Goal: Task Accomplishment & Management: Manage account settings

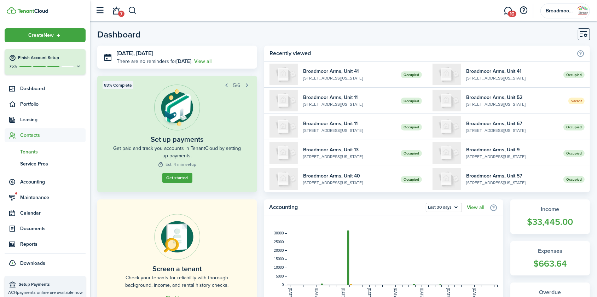
click at [22, 153] on span "Tenants" at bounding box center [52, 151] width 65 height 7
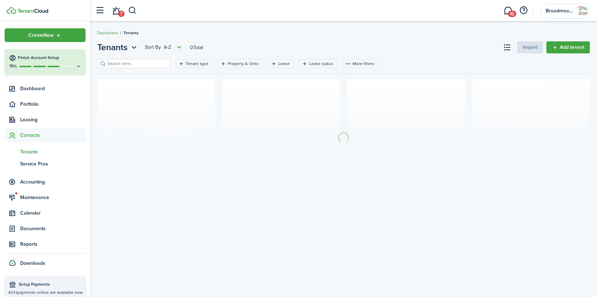
click at [148, 66] on input "search" at bounding box center [137, 63] width 62 height 7
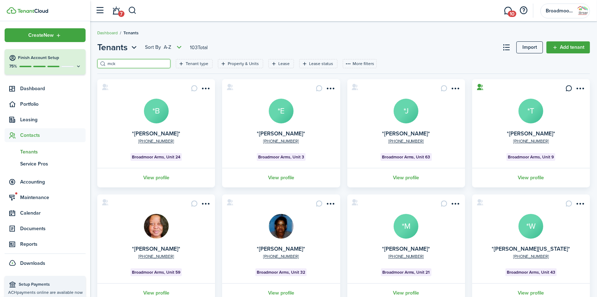
type input "mck"
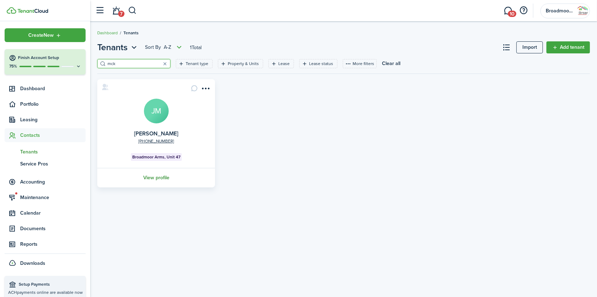
click at [165, 181] on link "View profile" at bounding box center [156, 177] width 120 height 19
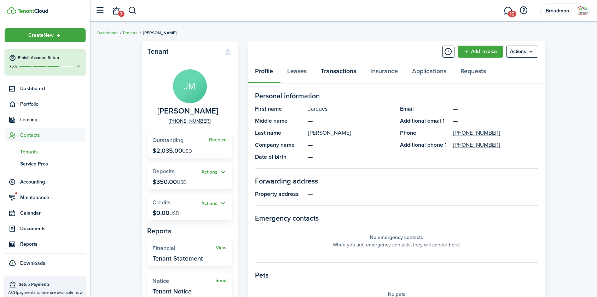
click at [332, 69] on link "Transactions" at bounding box center [338, 72] width 49 height 21
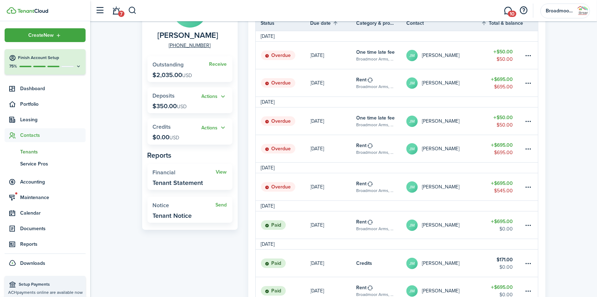
scroll to position [64, 0]
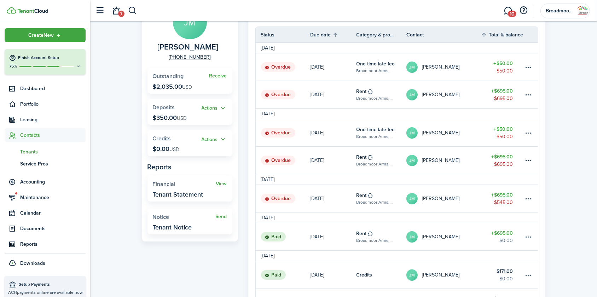
click at [337, 194] on link "[DATE]" at bounding box center [333, 198] width 46 height 27
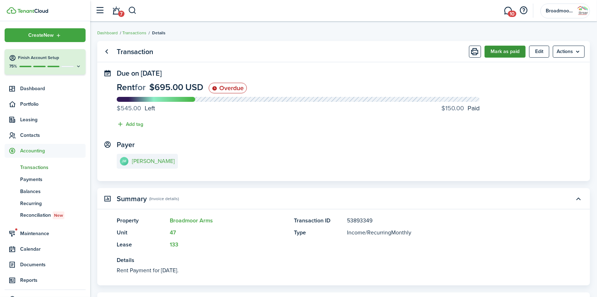
click at [493, 53] on button "Mark as paid" at bounding box center [504, 52] width 41 height 12
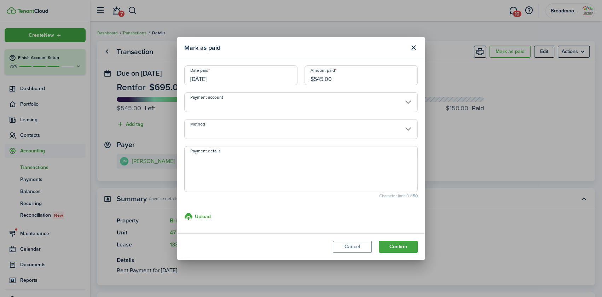
drag, startPoint x: 343, startPoint y: 77, endPoint x: 232, endPoint y: 63, distance: 112.6
click at [232, 63] on modal-body "Date paid [DATE] Amount paid $545.00 Payment account Method Payment details Cha…" at bounding box center [300, 145] width 247 height 175
click at [238, 129] on input "Method" at bounding box center [300, 129] width 233 height 20
type input "$200.00"
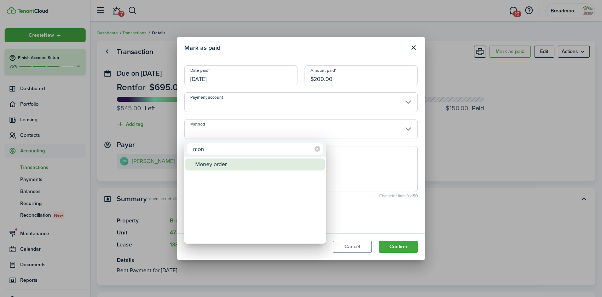
type input "mon"
click at [235, 161] on div "Money order" at bounding box center [257, 164] width 125 height 12
type input "Money order"
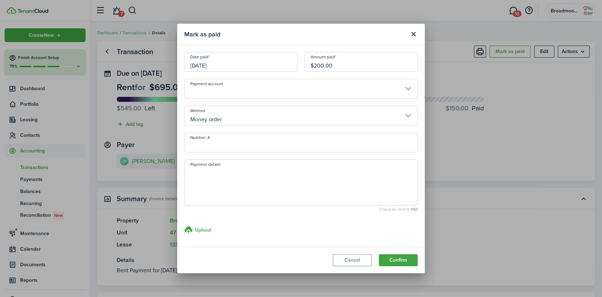
click at [236, 145] on input "Number, #" at bounding box center [300, 143] width 233 height 20
type input "22-105695461"
click at [349, 166] on span at bounding box center [300, 182] width 233 height 46
click at [336, 174] on textarea "Payment details" at bounding box center [301, 185] width 233 height 34
type textarea "Walmart mo $200 cve [DATE]"
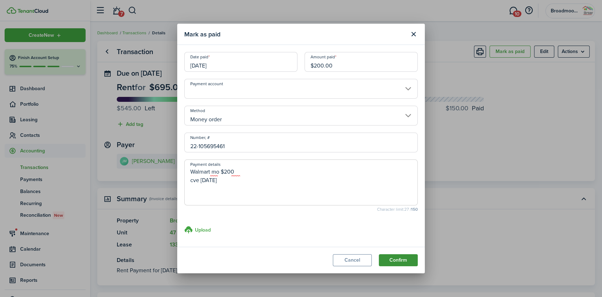
click at [399, 257] on button "Confirm" at bounding box center [398, 260] width 39 height 12
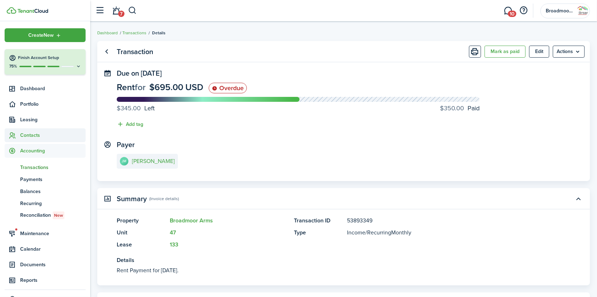
click at [29, 134] on span "Contacts" at bounding box center [52, 134] width 65 height 7
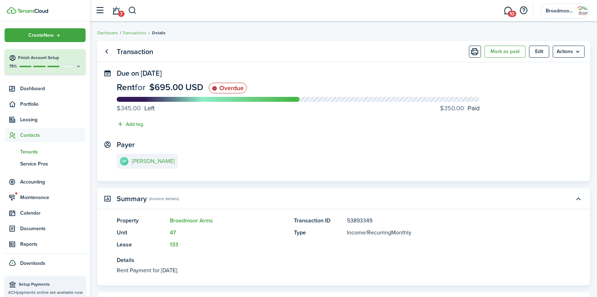
click at [25, 151] on span "Tenants" at bounding box center [52, 151] width 65 height 7
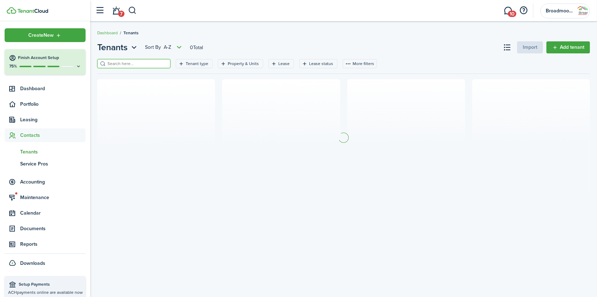
click at [117, 64] on input "search" at bounding box center [137, 63] width 62 height 7
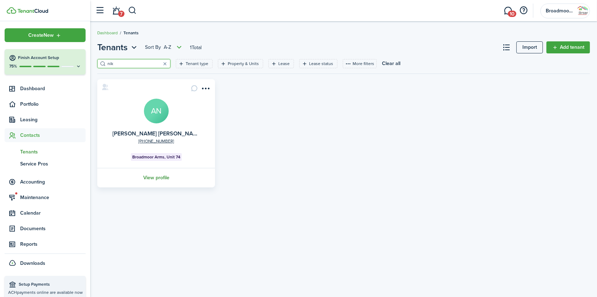
type input "nik"
click at [159, 177] on link "View profile" at bounding box center [156, 177] width 120 height 19
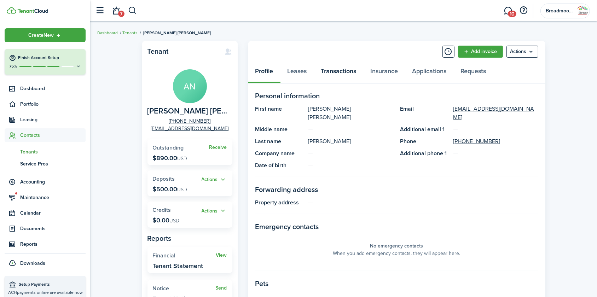
click at [345, 71] on link "Transactions" at bounding box center [338, 72] width 49 height 21
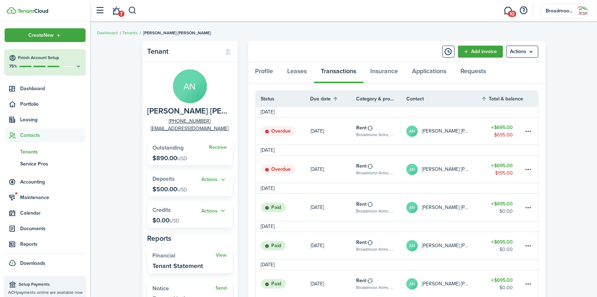
click at [470, 165] on link "AN [PERSON_NAME] [PERSON_NAME]" at bounding box center [443, 169] width 75 height 27
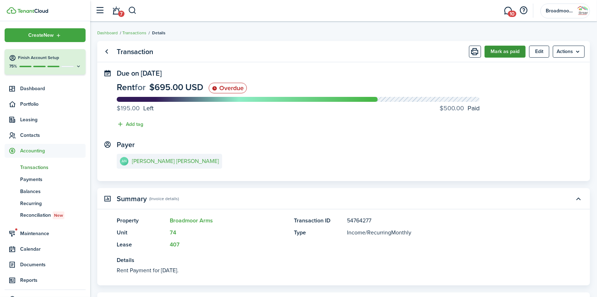
click at [510, 52] on button "Mark as paid" at bounding box center [504, 52] width 41 height 12
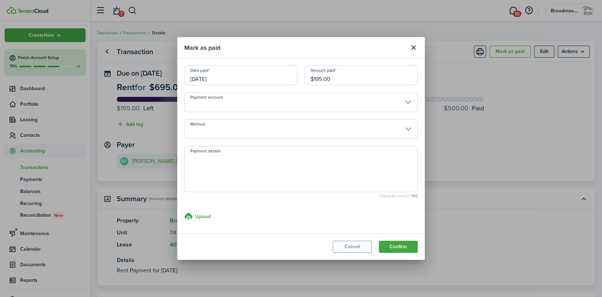
drag, startPoint x: 335, startPoint y: 80, endPoint x: 263, endPoint y: 74, distance: 72.3
click at [263, 74] on div "Date paid [DATE] Amount paid $195.00" at bounding box center [301, 78] width 240 height 27
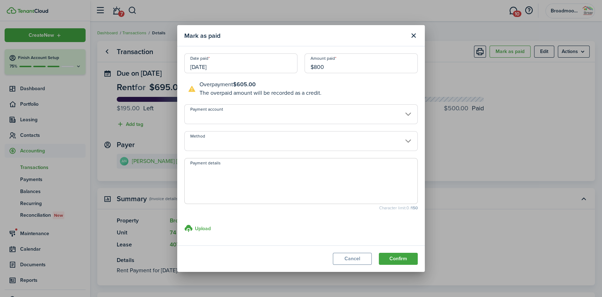
click at [261, 145] on input "Method" at bounding box center [300, 141] width 233 height 20
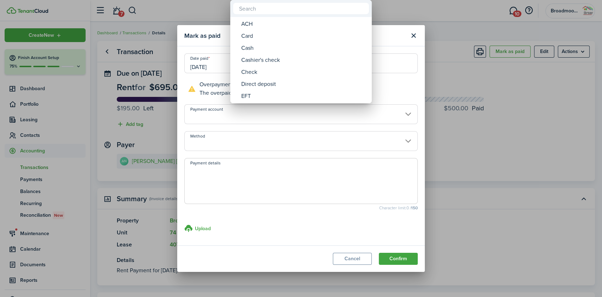
type input "$800.00"
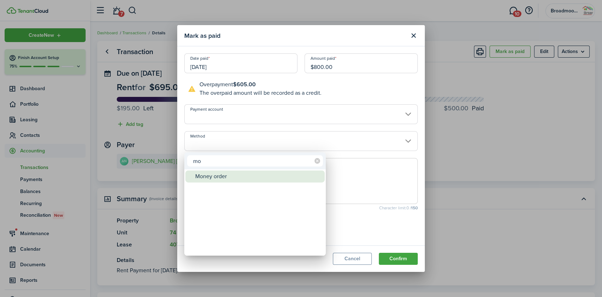
type input "mo"
click at [255, 178] on div "Money order" at bounding box center [257, 176] width 125 height 12
type input "Money order"
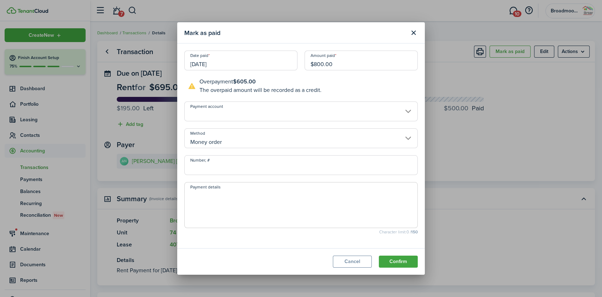
click at [251, 167] on input "Number, #" at bounding box center [300, 165] width 233 height 20
drag, startPoint x: 251, startPoint y: 167, endPoint x: 145, endPoint y: 157, distance: 106.1
click at [145, 157] on div "Mark as paid Date paid [DATE] Amount paid $800.00 Overpayment $605.00 The overp…" at bounding box center [301, 148] width 602 height 297
type input "22-105695580"
click at [226, 199] on textarea "Payment details" at bounding box center [301, 207] width 233 height 34
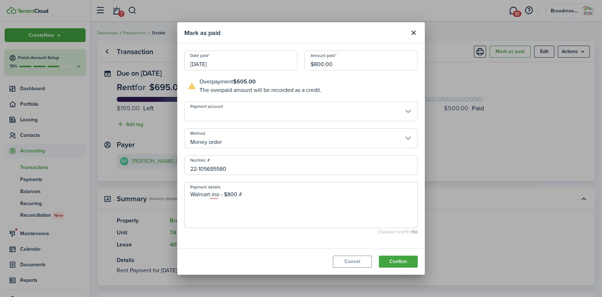
paste textarea "22-105695580"
type textarea "Walmart mo - $800 #22-105695580 $195 applied to Aug, $605 applied to Sept cve […"
click at [385, 259] on button "Confirm" at bounding box center [398, 262] width 39 height 12
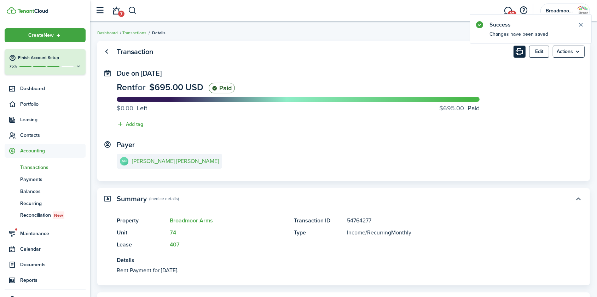
click at [514, 51] on button "Print" at bounding box center [519, 52] width 12 height 12
click at [164, 161] on e-details-info-title "[PERSON_NAME] [PERSON_NAME]" at bounding box center [175, 161] width 87 height 6
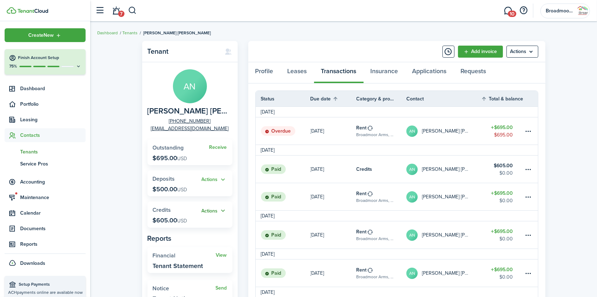
click at [218, 210] on button "Actions" at bounding box center [213, 211] width 25 height 8
click at [205, 237] on link "Apply" at bounding box center [196, 237] width 62 height 12
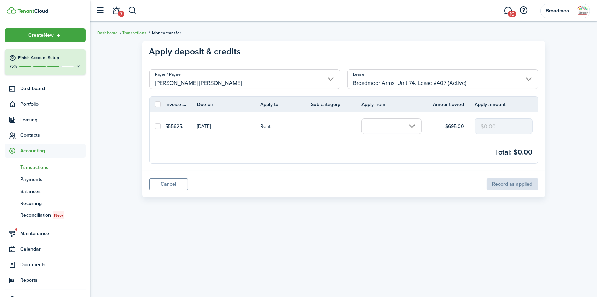
click at [409, 125] on input "text" at bounding box center [391, 126] width 60 height 16
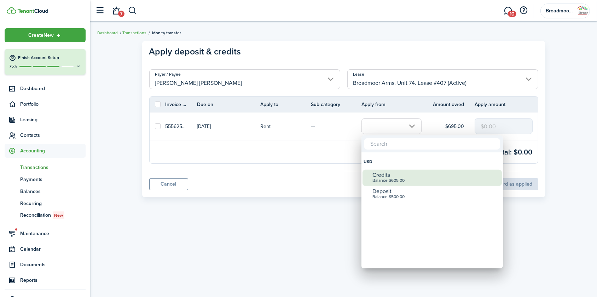
click at [395, 176] on div "Credits" at bounding box center [434, 175] width 125 height 6
checkbox input "true"
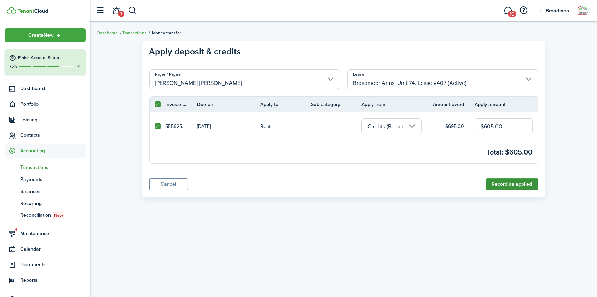
click at [502, 183] on button "Record as applied" at bounding box center [512, 184] width 52 height 12
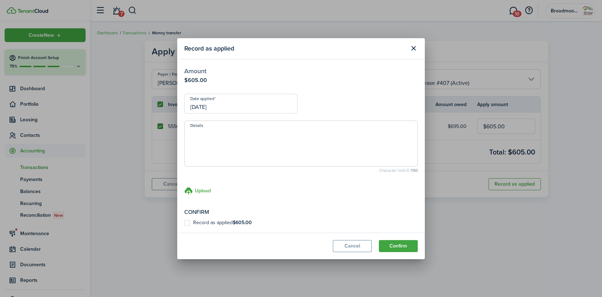
click at [272, 111] on input "[DATE]" at bounding box center [240, 104] width 113 height 20
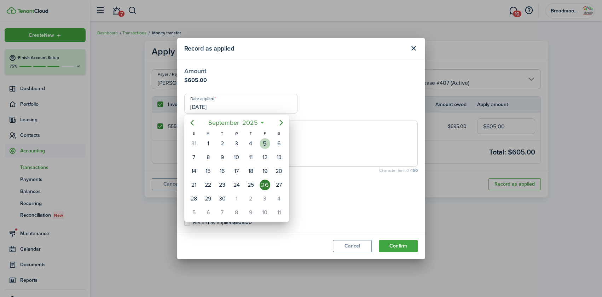
click at [259, 142] on div "5" at bounding box center [264, 143] width 11 height 11
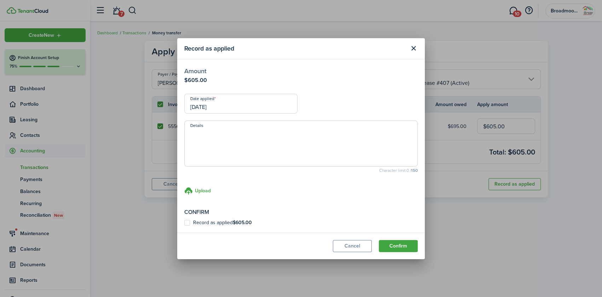
click at [365, 148] on textarea "Details" at bounding box center [301, 146] width 233 height 34
click at [258, 108] on input "[DATE]" at bounding box center [240, 104] width 113 height 20
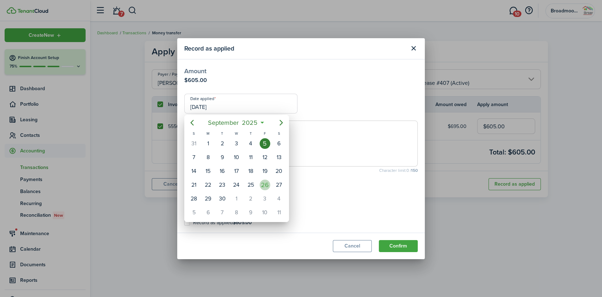
click at [265, 183] on div "26" at bounding box center [264, 185] width 11 height 11
type input "[DATE]"
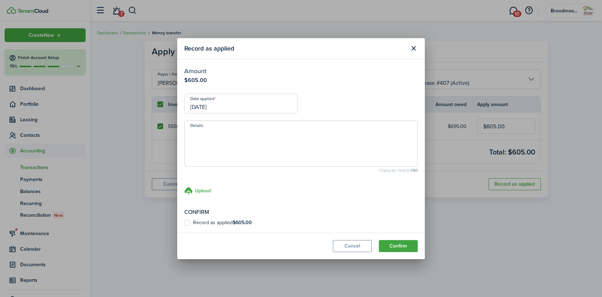
click at [280, 149] on textarea "Details" at bounding box center [301, 146] width 233 height 34
paste textarea "22-105695580"
drag, startPoint x: 259, startPoint y: 142, endPoint x: 187, endPoint y: 137, distance: 71.6
click at [187, 137] on textarea "22-105695580" at bounding box center [301, 146] width 233 height 34
type textarea "22-105695580"
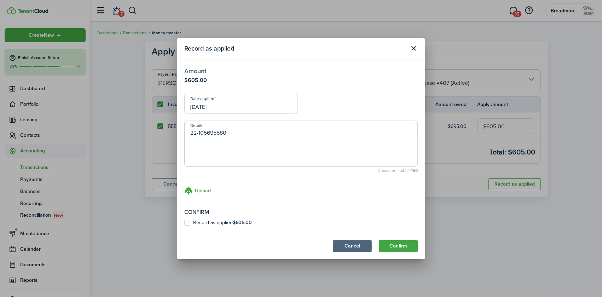
click at [343, 244] on button "Cancel" at bounding box center [352, 246] width 39 height 12
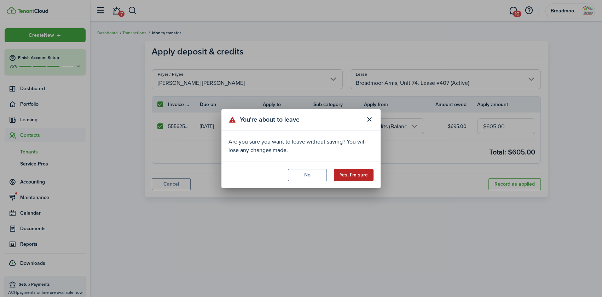
click at [351, 176] on button "Yes, I'm sure" at bounding box center [354, 175] width 40 height 12
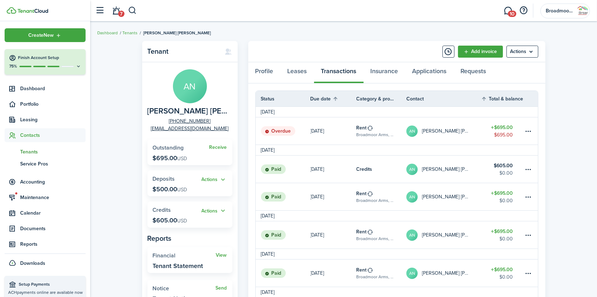
click at [353, 203] on link "[DATE]" at bounding box center [333, 196] width 46 height 27
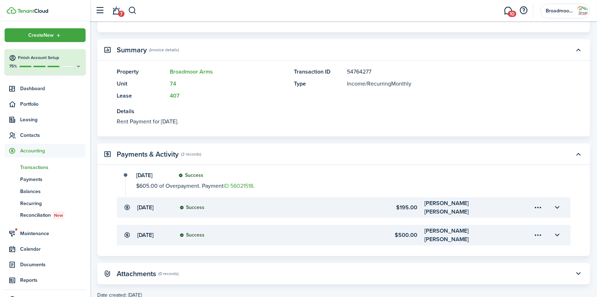
scroll to position [160, 0]
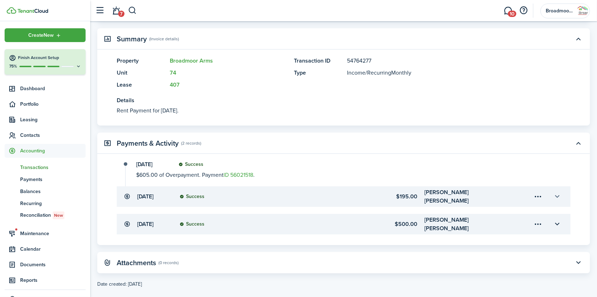
click at [557, 195] on button "button" at bounding box center [557, 197] width 12 height 12
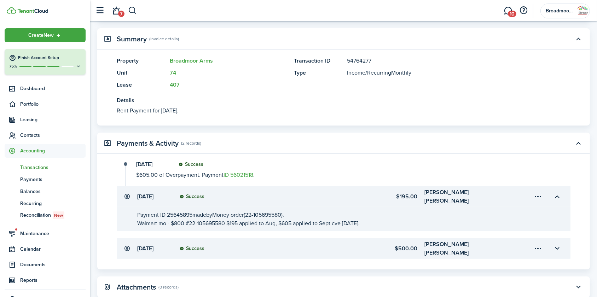
drag, startPoint x: 369, startPoint y: 216, endPoint x: 131, endPoint y: 220, distance: 237.9
click at [131, 220] on transaction-details-table-item-description "Payment ID 25645895 made by Money order (22-105695580). Walmart mo - $800 #22-1…" at bounding box center [344, 219] width 454 height 24
copy span "Walmart mo - $800 #22-105695580 $195 applied to Aug, $605 applied to Sept cve […"
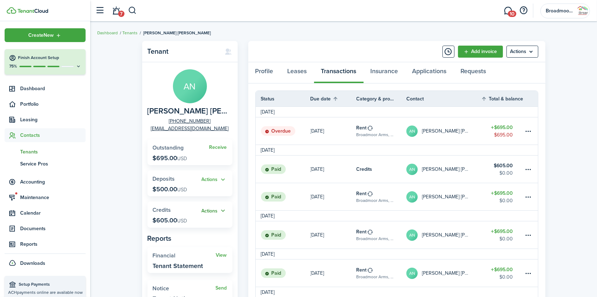
click at [218, 210] on button "Actions" at bounding box center [213, 211] width 25 height 8
click at [209, 241] on link "Apply" at bounding box center [196, 237] width 62 height 12
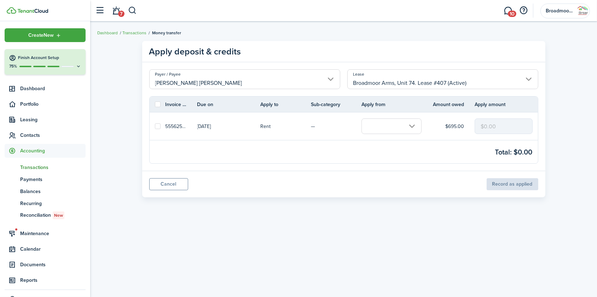
click at [417, 125] on input "text" at bounding box center [391, 126] width 60 height 16
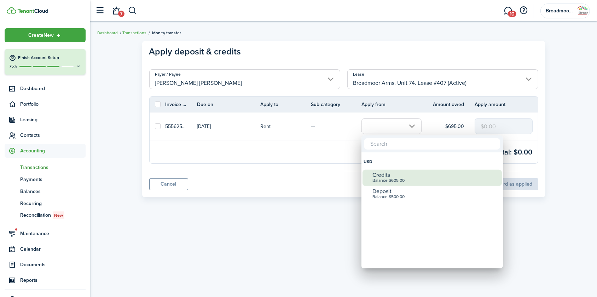
click at [399, 178] on div "Balance $605.00" at bounding box center [434, 180] width 125 height 5
checkbox input "true"
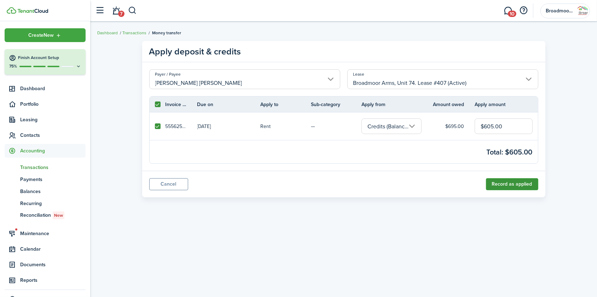
click at [510, 186] on button "Record as applied" at bounding box center [512, 184] width 52 height 12
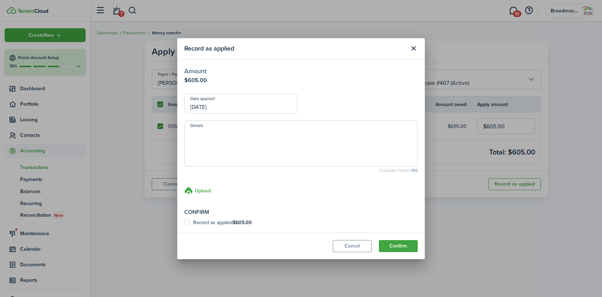
click at [311, 127] on span at bounding box center [300, 144] width 233 height 46
click at [311, 135] on textarea "Details" at bounding box center [301, 146] width 233 height 34
paste textarea "Walmart mo - $800 #22-105695580 $195 applied to Aug, $605 applied to Sept cve […"
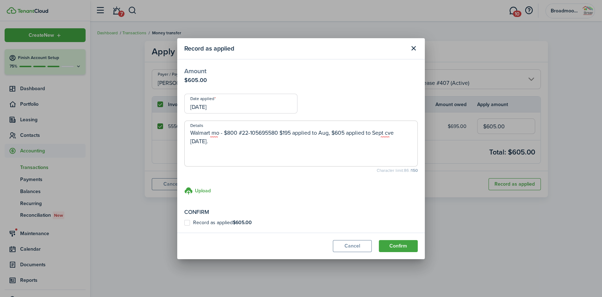
type textarea "Walmart mo - $800 #22-105695580 $195 applied to Aug, $605 applied to Sept cve […"
click at [188, 221] on label "Record as applied $605.00" at bounding box center [218, 223] width 68 height 6
click at [184, 222] on input "Record as applied $605.00" at bounding box center [184, 222] width 0 height 0
checkbox input "true"
click at [405, 243] on button "Confirm" at bounding box center [398, 246] width 39 height 12
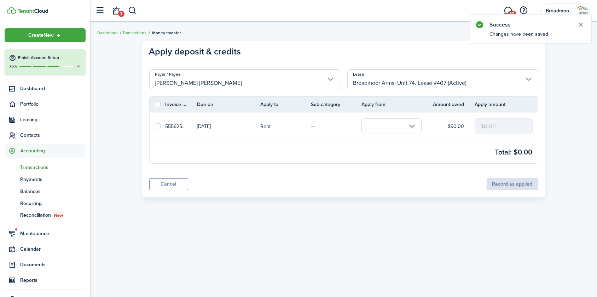
click at [414, 128] on input "text" at bounding box center [391, 126] width 60 height 16
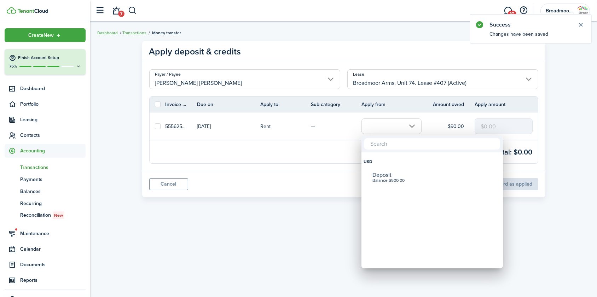
click at [411, 123] on div at bounding box center [298, 148] width 710 height 410
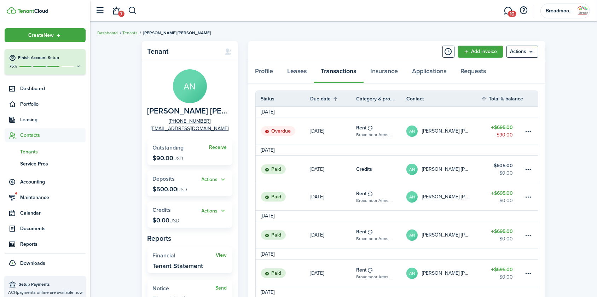
click at [337, 124] on link "[DATE]" at bounding box center [333, 130] width 46 height 27
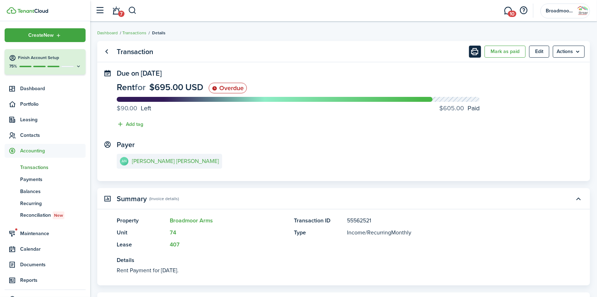
click at [473, 52] on button "Print" at bounding box center [475, 52] width 12 height 12
click at [26, 138] on span "Contacts" at bounding box center [52, 134] width 65 height 7
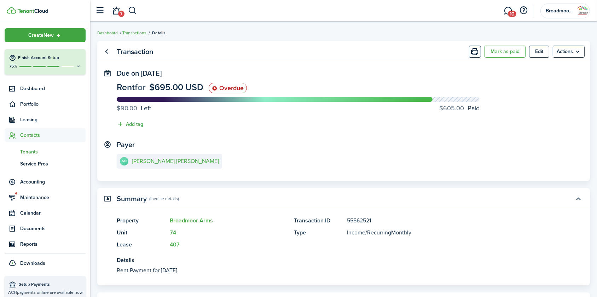
click at [25, 149] on span "Tenants" at bounding box center [52, 151] width 65 height 7
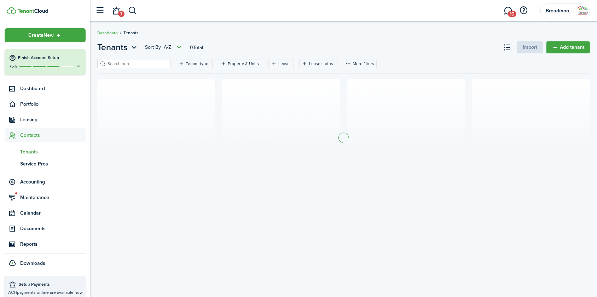
click at [125, 63] on input "search" at bounding box center [137, 63] width 62 height 7
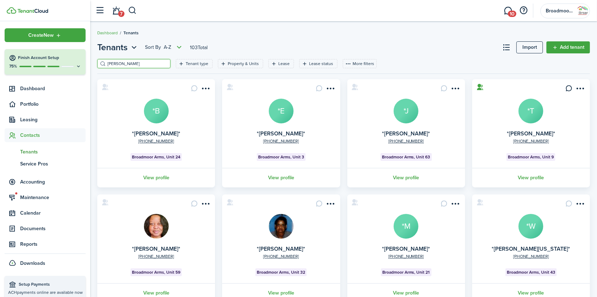
type input "[PERSON_NAME]"
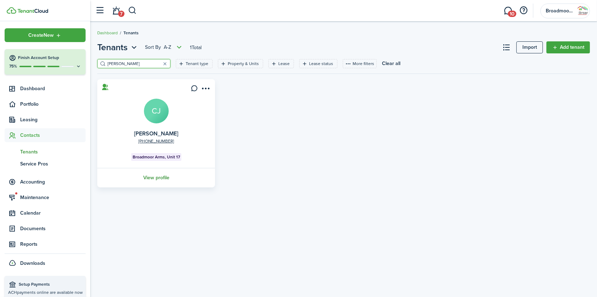
click at [155, 177] on link "View profile" at bounding box center [156, 177] width 120 height 19
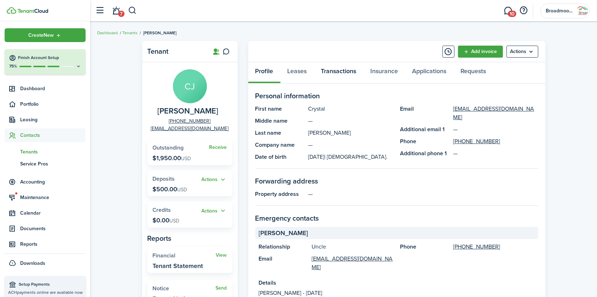
click at [336, 72] on link "Transactions" at bounding box center [338, 72] width 49 height 21
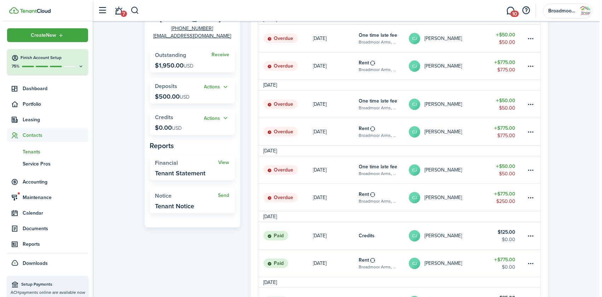
scroll to position [64, 0]
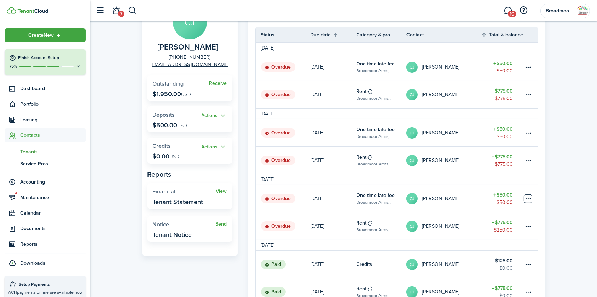
click at [531, 200] on table-menu-btn-icon at bounding box center [528, 198] width 8 height 8
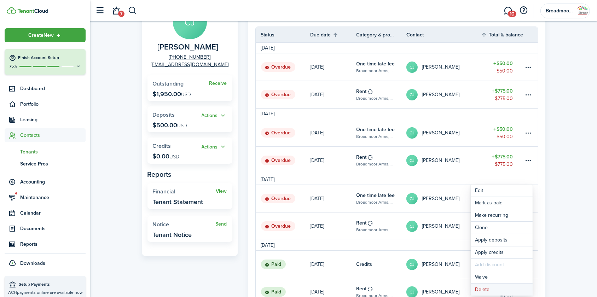
click at [499, 288] on button "Delete" at bounding box center [501, 289] width 62 height 12
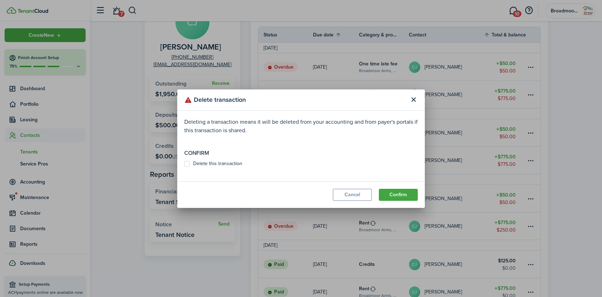
click at [210, 164] on label "Delete this transaction" at bounding box center [213, 164] width 58 height 6
click at [184, 164] on input "Delete this transaction" at bounding box center [184, 163] width 0 height 0
checkbox input "true"
click at [400, 192] on button "Confirm" at bounding box center [398, 195] width 39 height 12
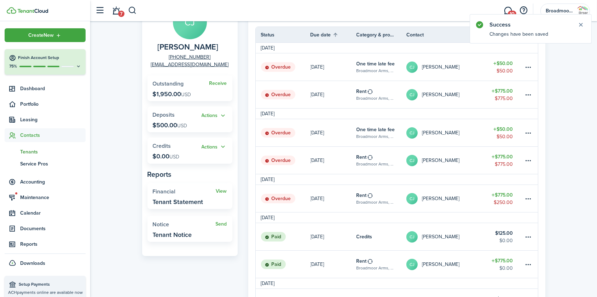
click at [341, 193] on link "[DATE]" at bounding box center [333, 198] width 46 height 27
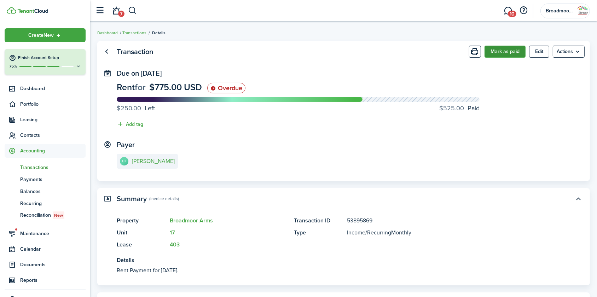
click at [503, 52] on button "Mark as paid" at bounding box center [504, 52] width 41 height 12
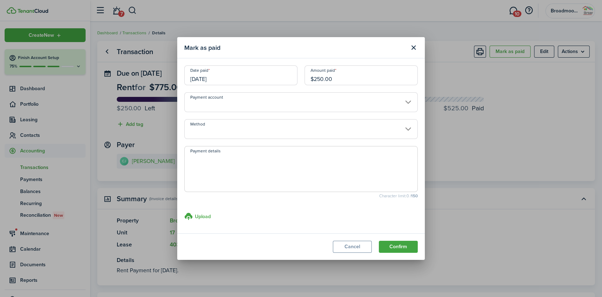
click at [203, 132] on input "Method" at bounding box center [300, 129] width 233 height 20
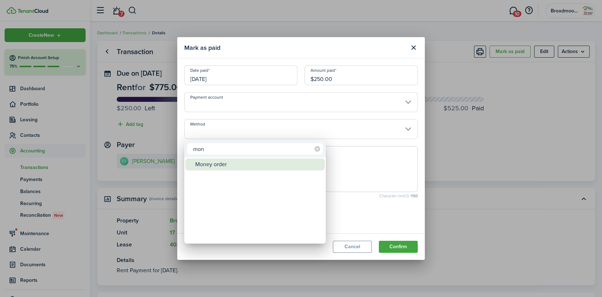
type input "mon"
click at [191, 164] on span "Method" at bounding box center [190, 164] width 10 height 10
type input "Money order"
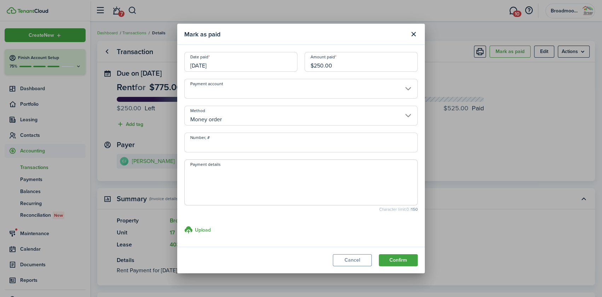
click at [216, 144] on input "Number, #" at bounding box center [300, 143] width 233 height 20
type input "38243061268"
click at [230, 181] on textarea "Payment details" at bounding box center [301, 185] width 233 height 34
click at [230, 181] on textarea "USPS MO $450" at bounding box center [301, 185] width 233 height 34
type textarea "USPS MO $450 $"
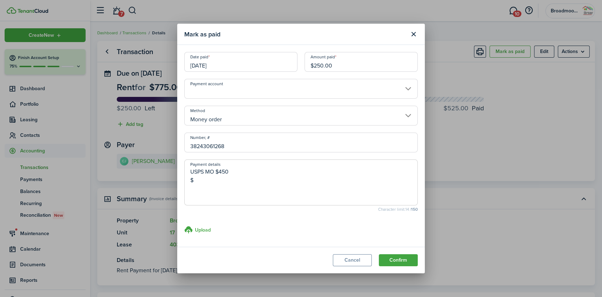
drag, startPoint x: 335, startPoint y: 64, endPoint x: 286, endPoint y: 63, distance: 48.8
click at [286, 63] on div "Date paid [DATE] Amount paid $250.00" at bounding box center [301, 65] width 240 height 27
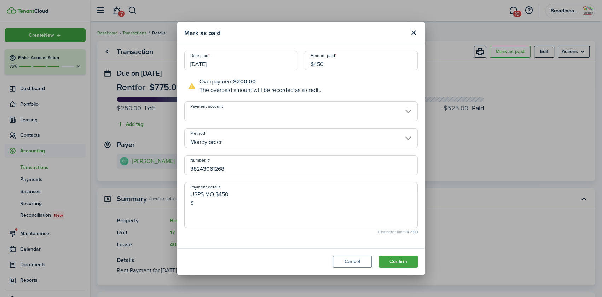
type input "$450.00"
click at [253, 198] on textarea "USPS MO $450 $" at bounding box center [301, 207] width 233 height 34
click at [242, 201] on textarea "USPS MO $450 $" at bounding box center [301, 207] width 233 height 34
drag, startPoint x: 230, startPoint y: 169, endPoint x: 139, endPoint y: 163, distance: 91.0
click at [139, 163] on div "Mark as paid Date paid [DATE] Amount paid $450.00 Overpayment $200.00 The overp…" at bounding box center [301, 148] width 602 height 297
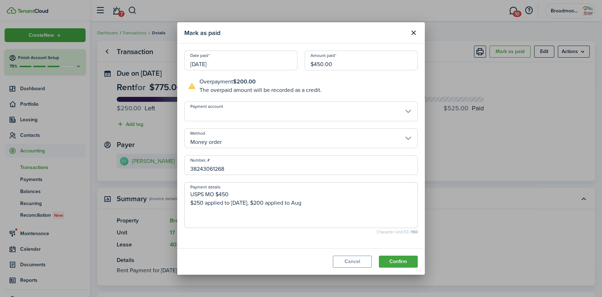
click at [230, 194] on textarea "USPS MO $450 $250 applied to [DATE], $200 applied to Aug" at bounding box center [301, 207] width 233 height 34
paste textarea "38243061268"
click at [312, 206] on textarea "USPS MO $450 #38243061268 $250 applied to [DATE], $200 applied to Aug" at bounding box center [301, 207] width 233 height 34
drag, startPoint x: 199, startPoint y: 204, endPoint x: 180, endPoint y: 189, distance: 24.2
click at [180, 189] on modal-body "Date paid [DATE] Amount paid $450.00 Overpayment $200.00 The overpaid amount wi…" at bounding box center [300, 145] width 247 height 205
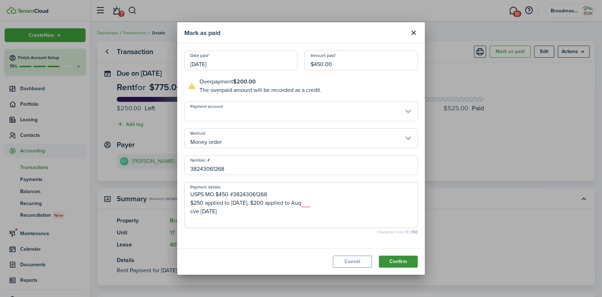
type textarea "USPS MO $450 #38243061268 $250 applied to [DATE], $200 applied to Aug cve [DATE]"
click at [397, 262] on button "Confirm" at bounding box center [398, 262] width 39 height 12
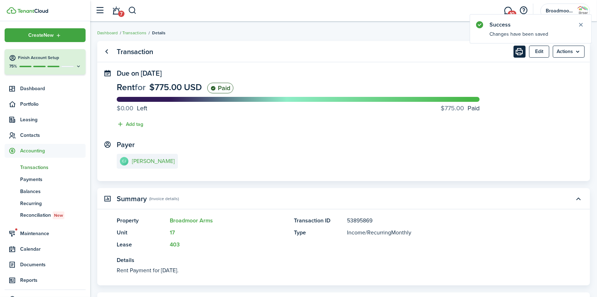
click at [519, 53] on button "Print" at bounding box center [519, 52] width 12 height 12
click at [138, 158] on e-details-info-title "[PERSON_NAME]" at bounding box center [153, 161] width 43 height 6
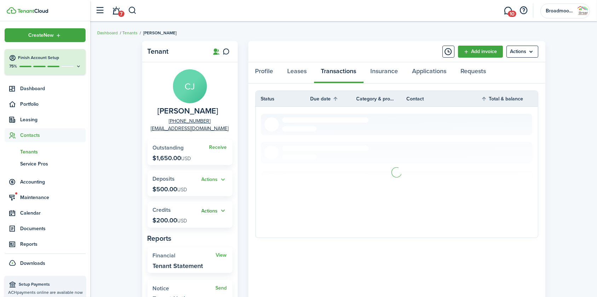
click at [213, 207] on button "Actions" at bounding box center [213, 211] width 25 height 8
click at [197, 236] on link "Apply" at bounding box center [196, 237] width 62 height 12
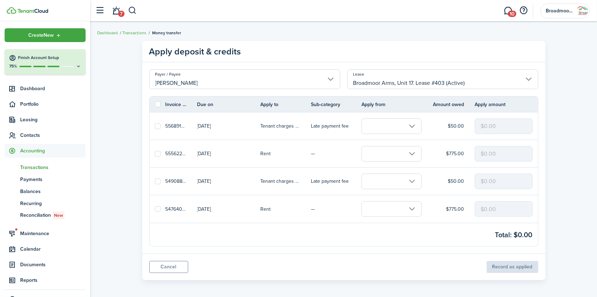
click at [408, 212] on input "text" at bounding box center [391, 209] width 60 height 16
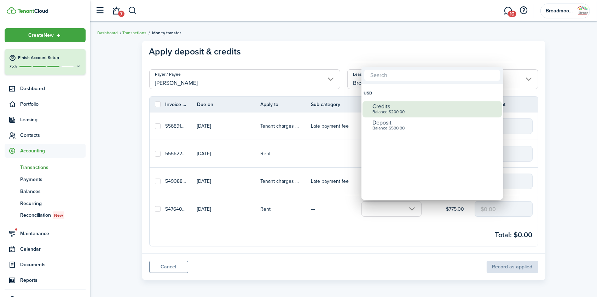
click at [384, 105] on div "Credits" at bounding box center [434, 106] width 125 height 6
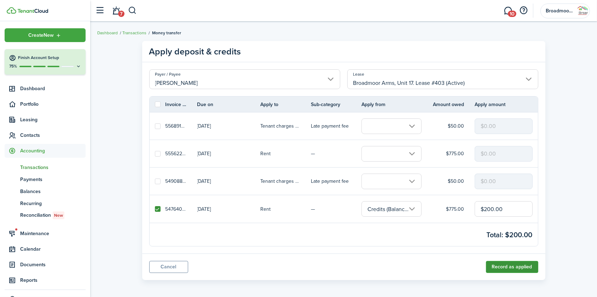
click at [507, 268] on button "Record as applied" at bounding box center [512, 267] width 52 height 12
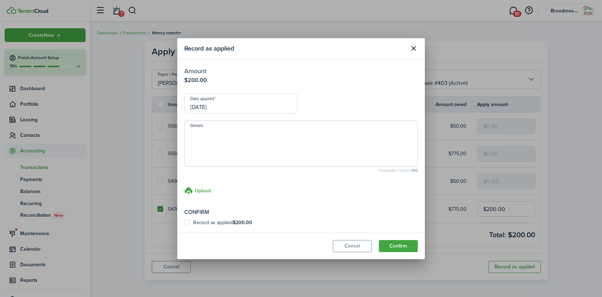
click at [266, 143] on textarea "Details" at bounding box center [301, 146] width 233 height 34
paste textarea "USPS MO $450 #38243061268 $250 applied to [DATE], $200 applied to Aug cve 9/26/2"
type textarea "USPS MO $450 #38243061268 $250 applied to [DATE], $200 applied to Aug cve 9/26/2"
click at [211, 224] on label "Record as applied $200.00" at bounding box center [218, 223] width 68 height 6
click at [184, 223] on input "Record as applied $200.00" at bounding box center [184, 222] width 0 height 0
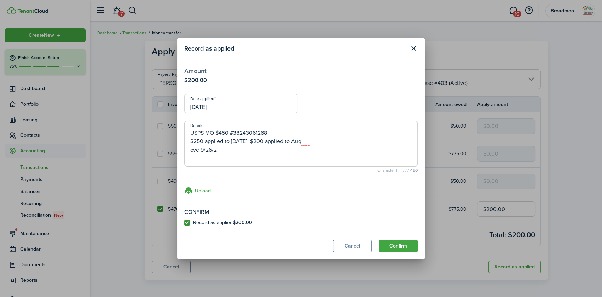
checkbox input "true"
click at [400, 247] on button "Confirm" at bounding box center [398, 246] width 39 height 12
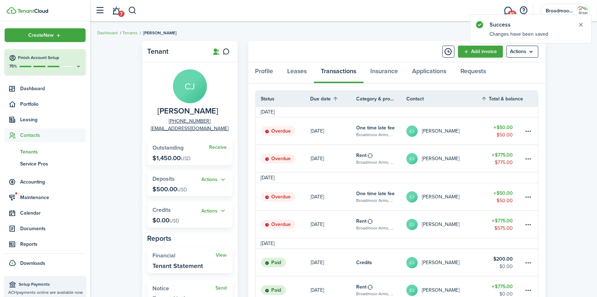
click at [331, 227] on link "[DATE]" at bounding box center [333, 224] width 46 height 27
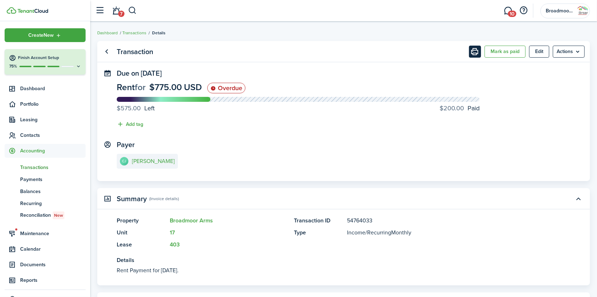
click at [475, 55] on button "Print" at bounding box center [475, 52] width 12 height 12
click at [144, 160] on e-details-info-title "[PERSON_NAME]" at bounding box center [153, 161] width 43 height 6
